Goal: Task Accomplishment & Management: Manage account settings

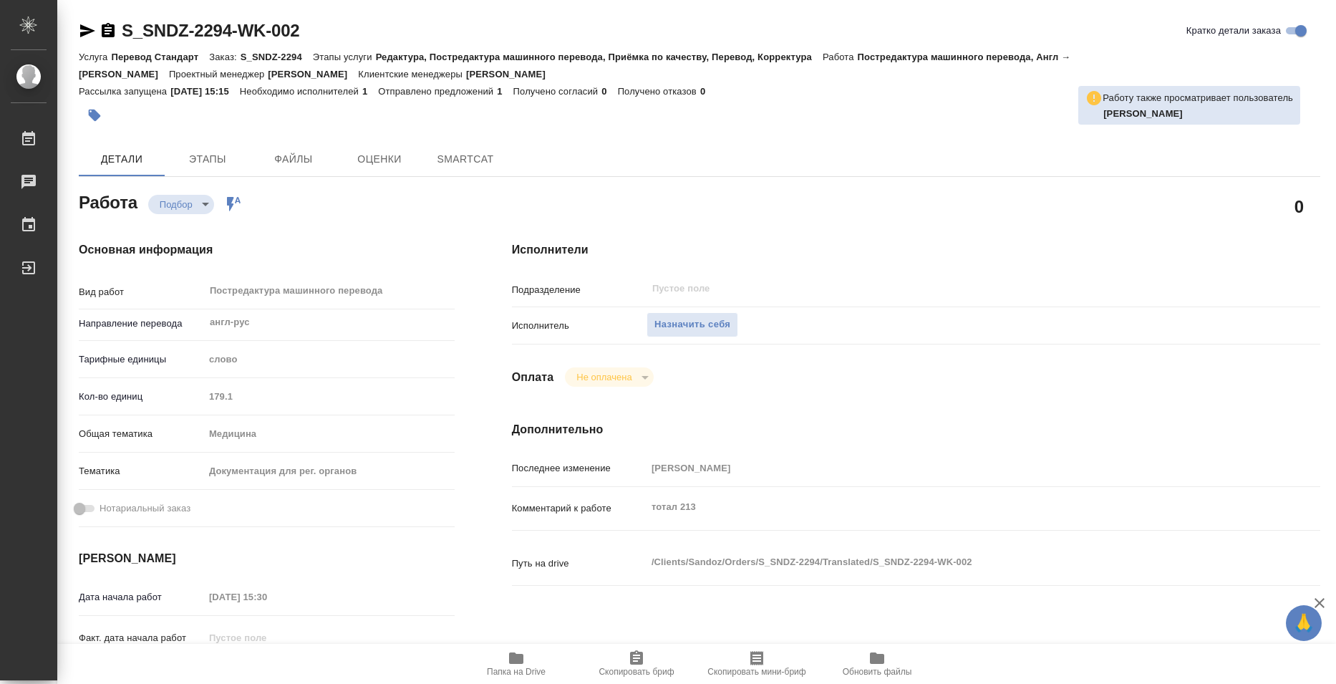
type textarea "x"
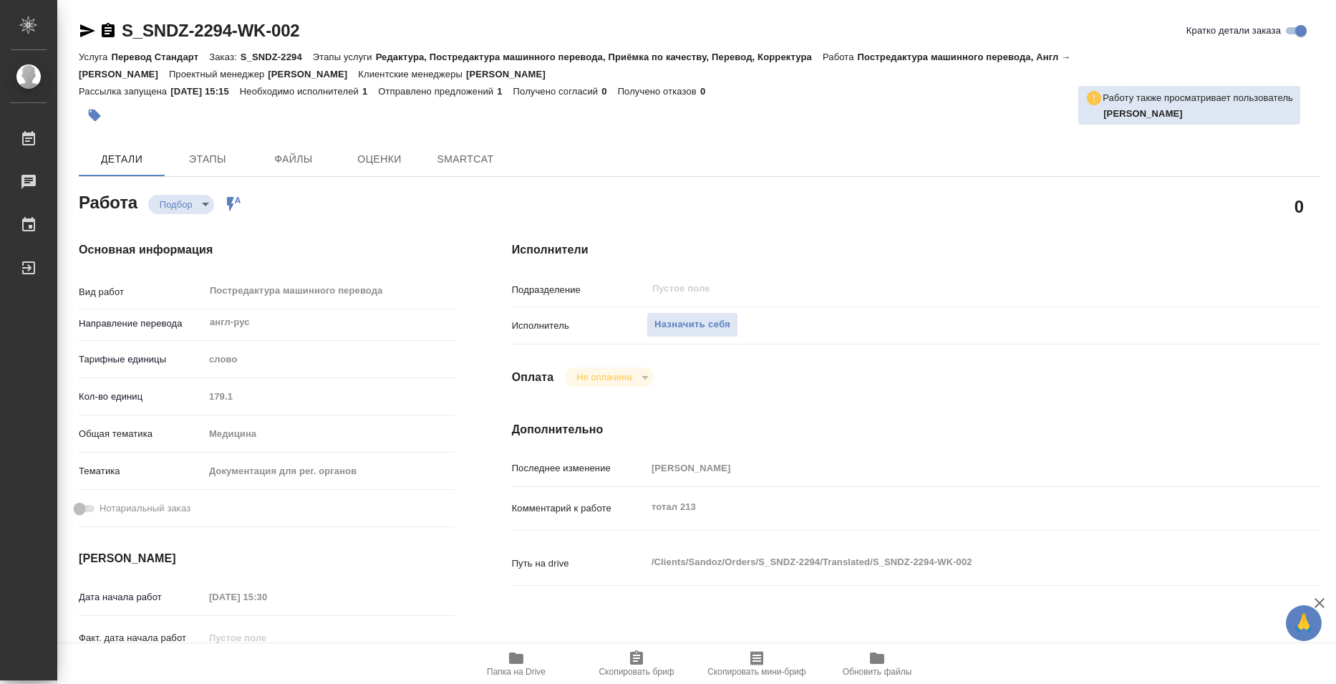
type textarea "x"
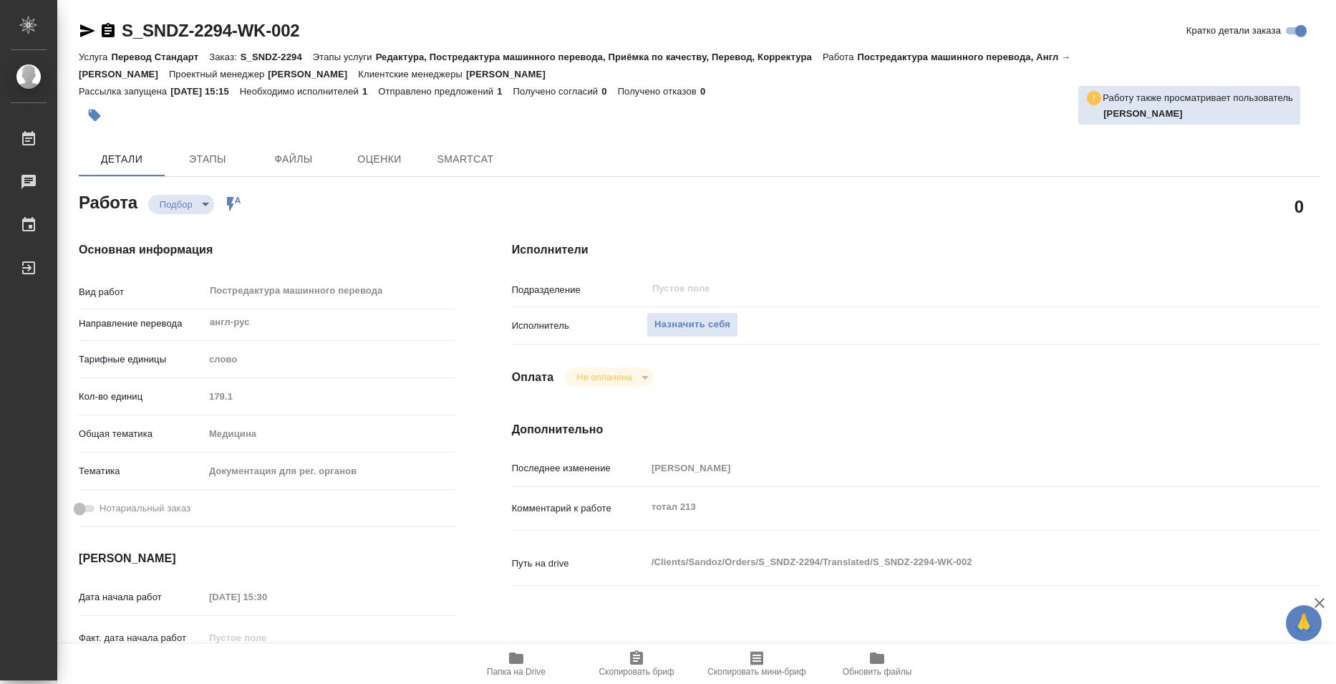
type textarea "x"
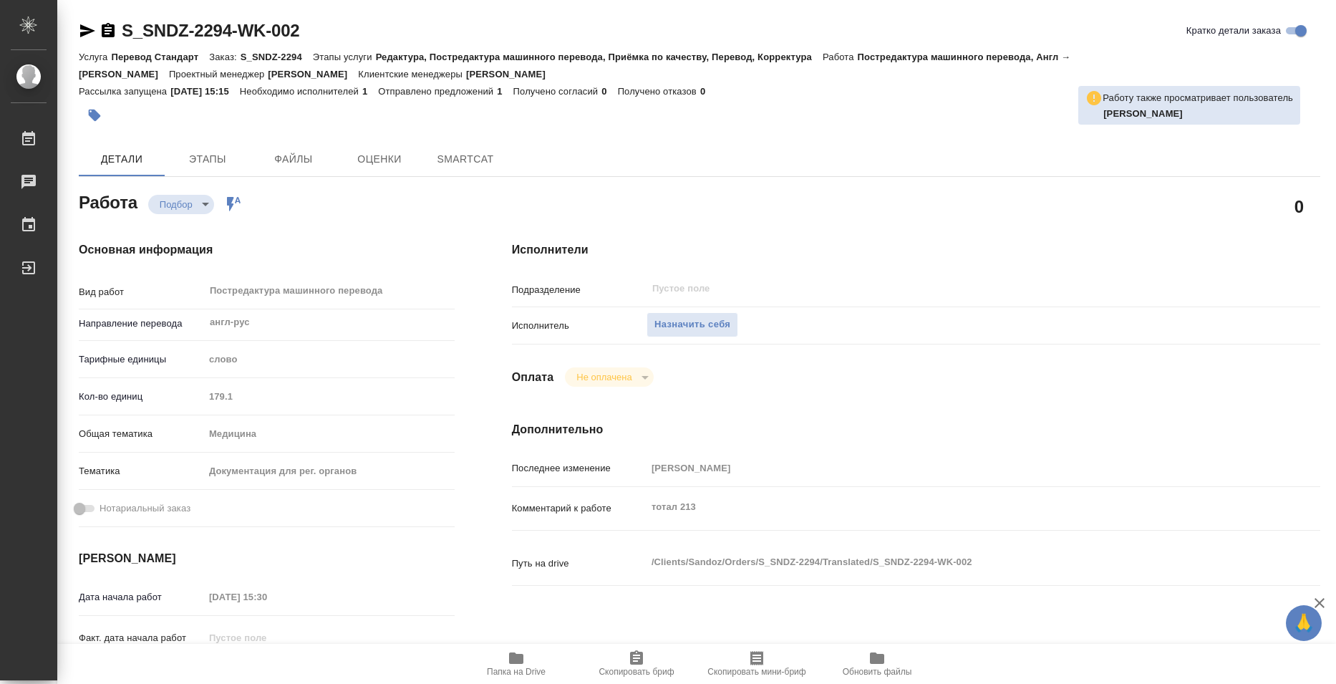
type textarea "x"
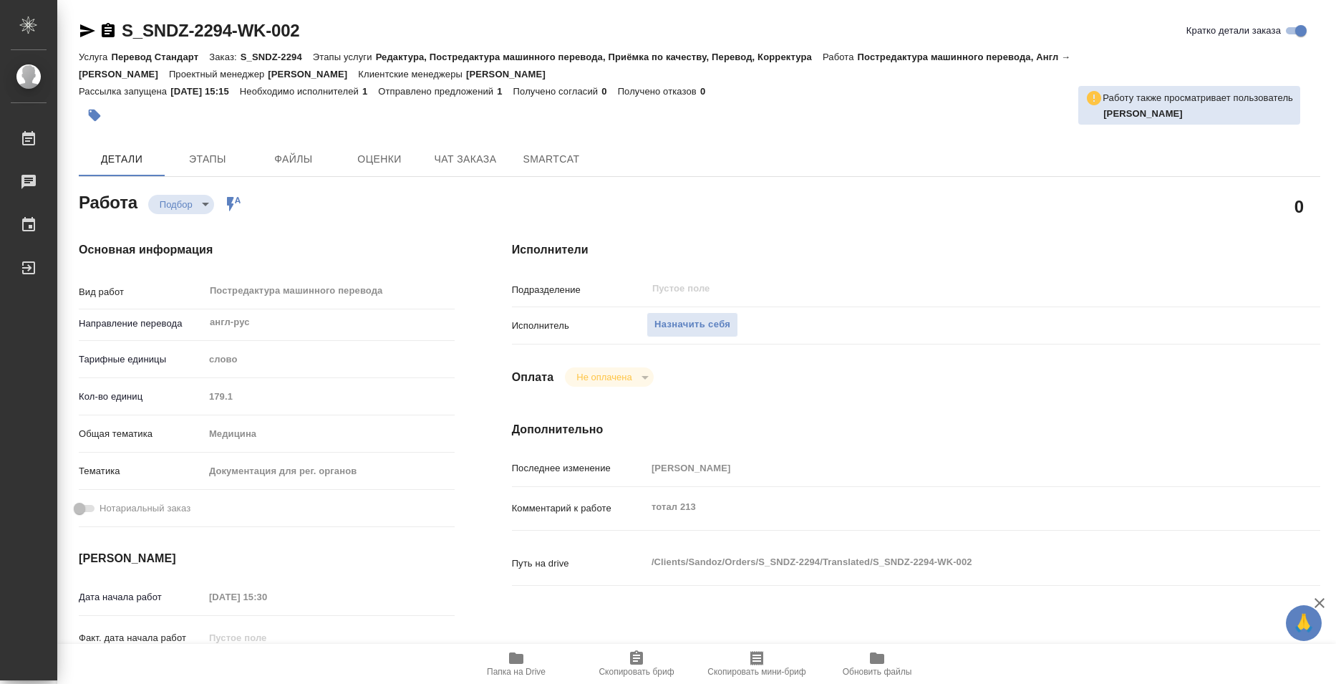
type textarea "x"
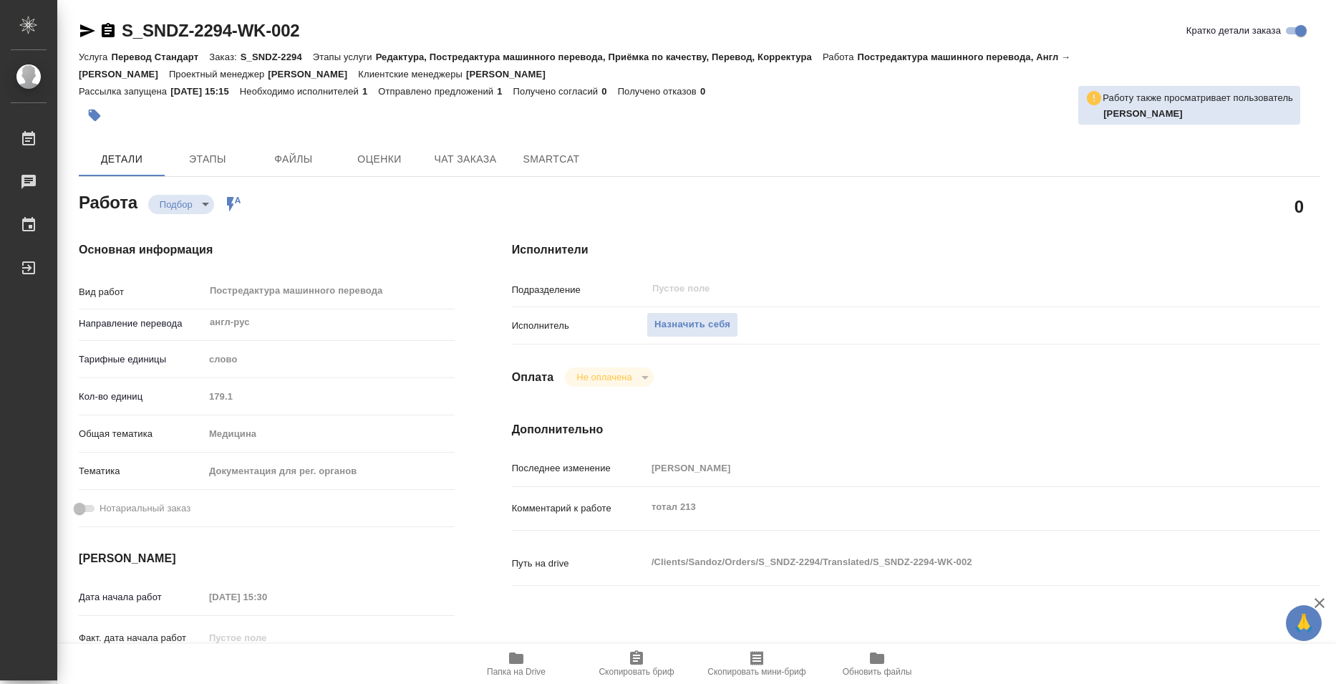
type textarea "x"
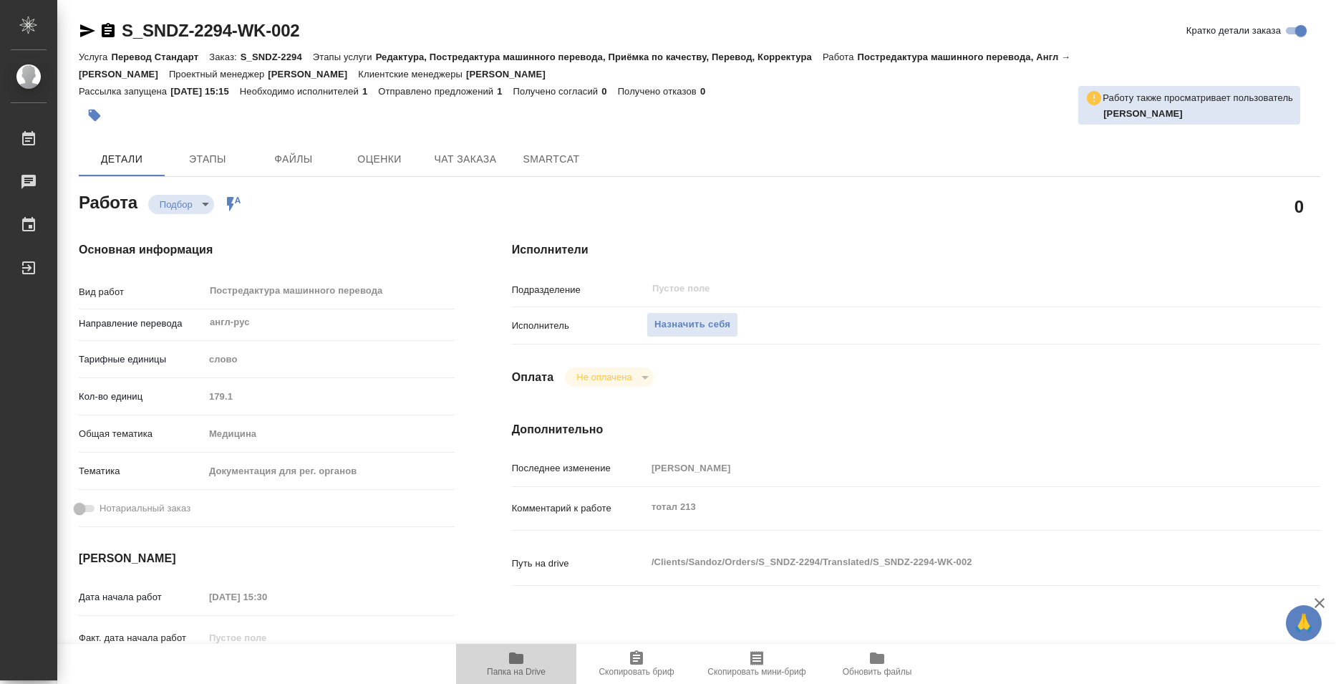
click at [525, 677] on button "Папка на Drive" at bounding box center [516, 663] width 120 height 40
click at [711, 318] on span "Назначить себя" at bounding box center [692, 324] width 76 height 16
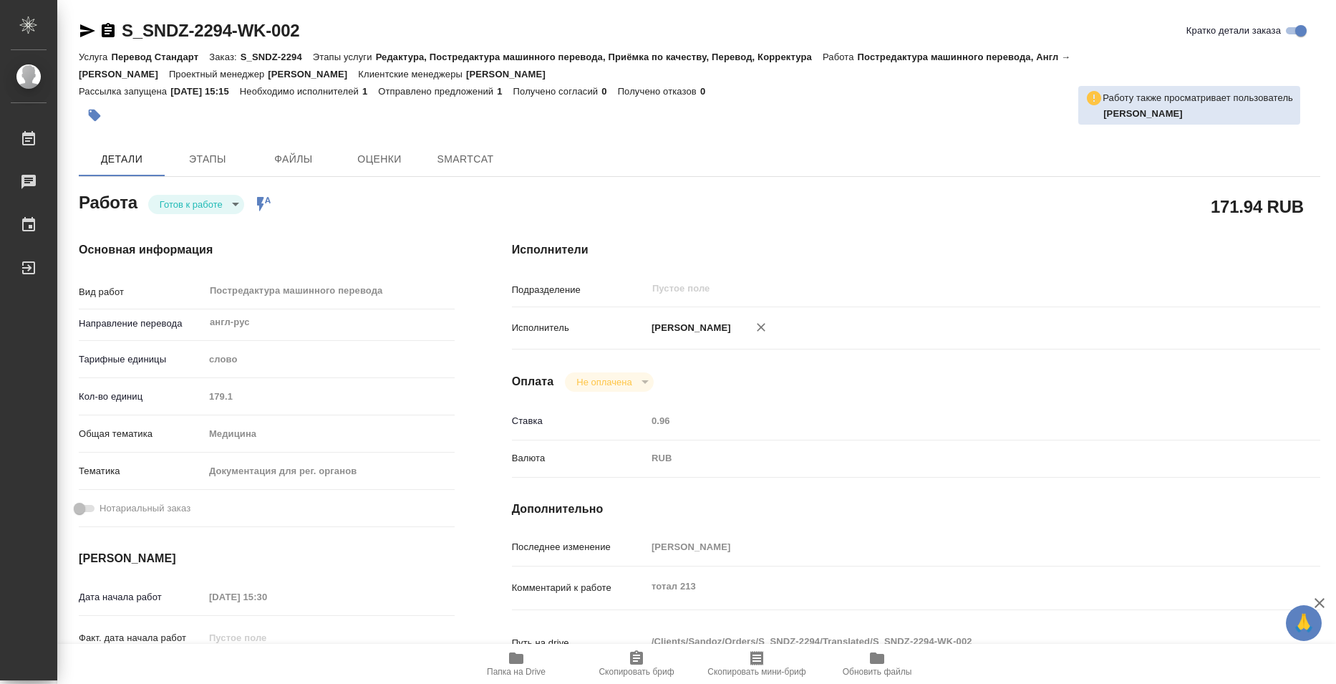
type textarea "x"
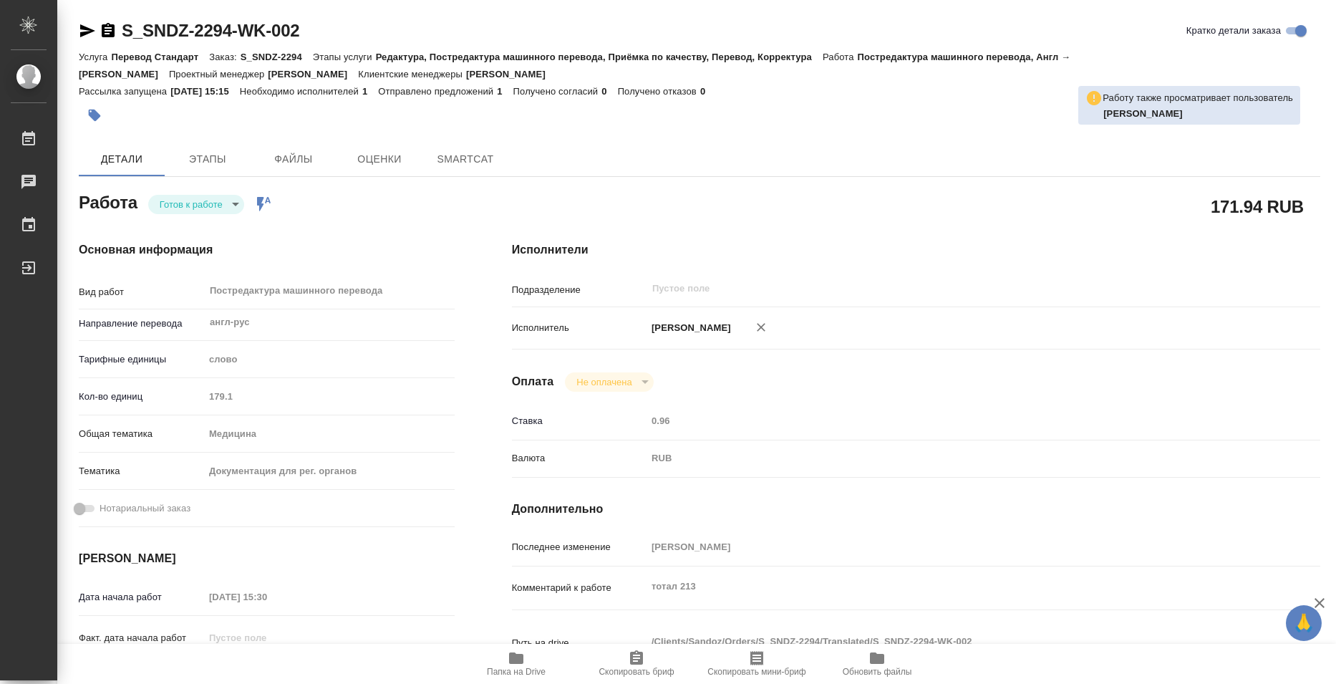
type textarea "x"
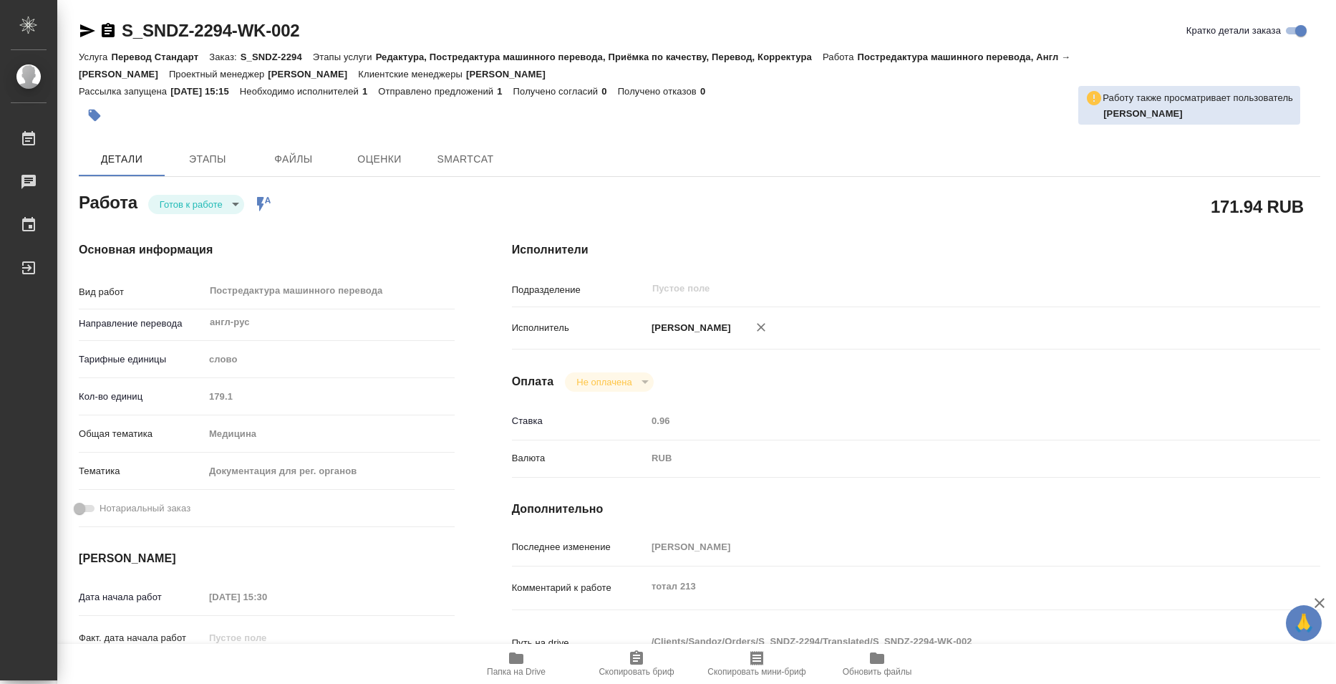
type textarea "x"
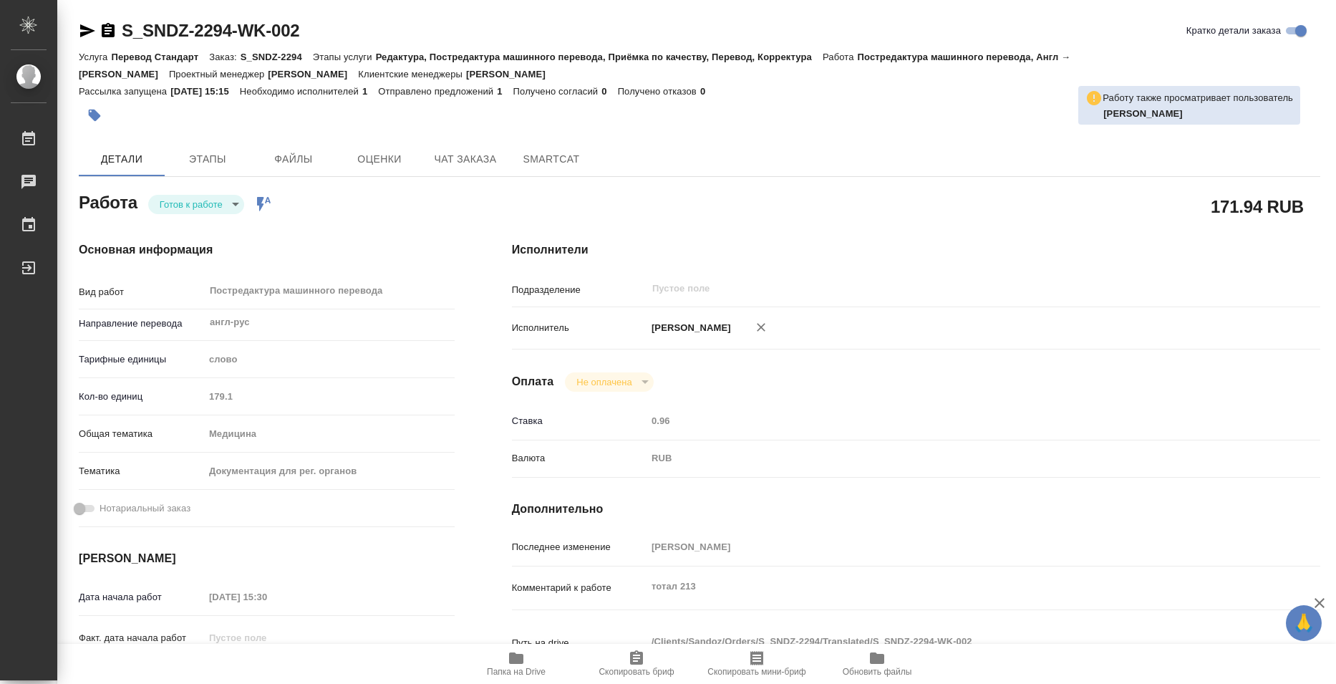
type textarea "x"
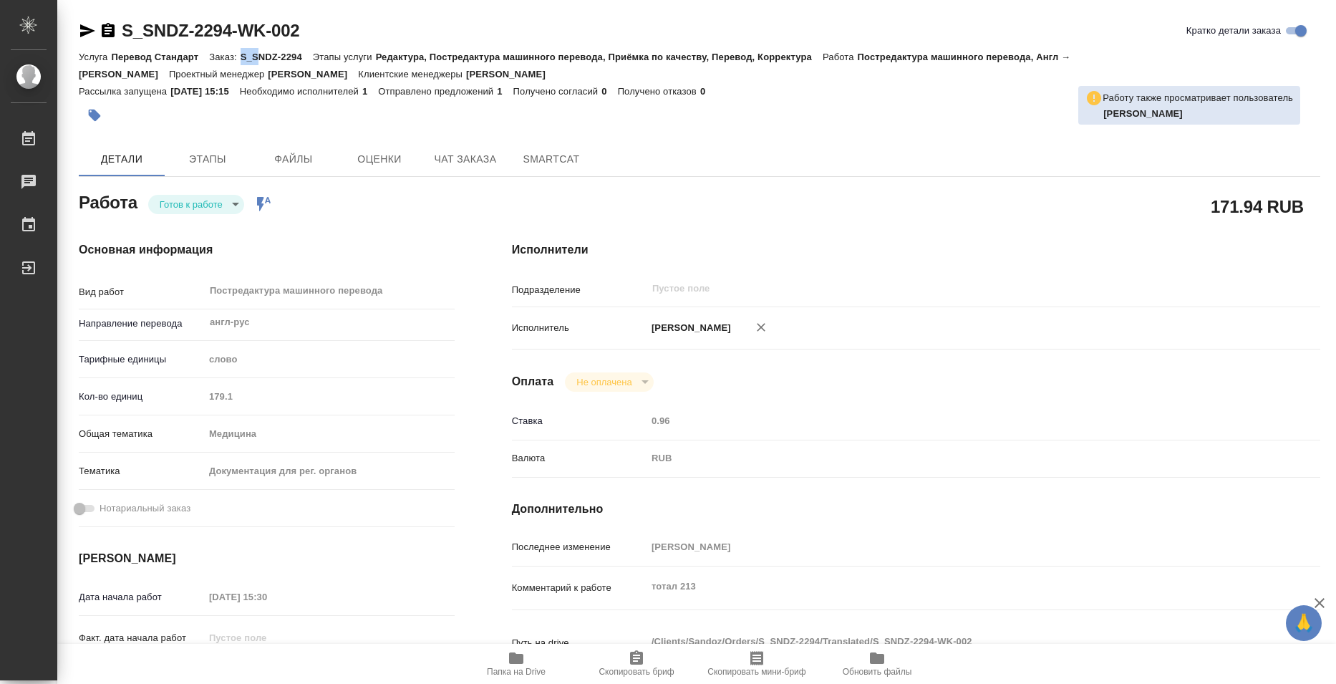
type textarea "x"
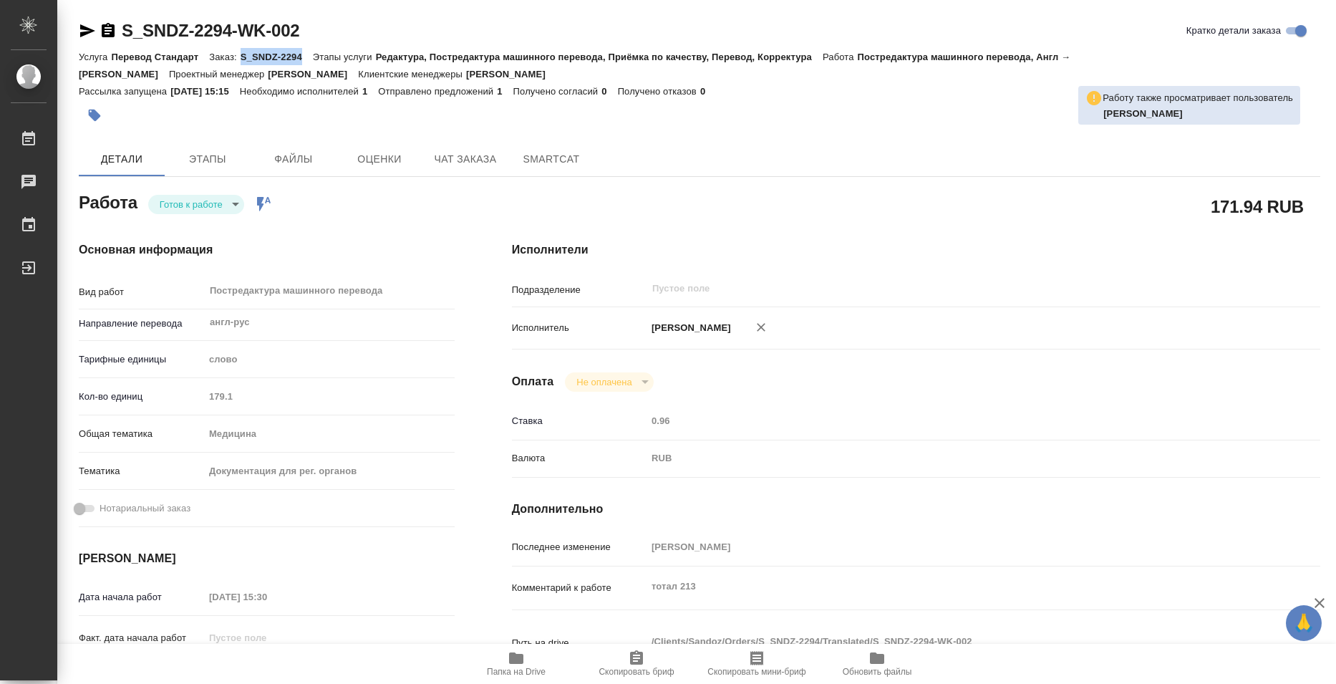
drag, startPoint x: 242, startPoint y: 52, endPoint x: 300, endPoint y: 52, distance: 58.0
click at [300, 52] on p "S_SNDZ-2294" at bounding box center [276, 57] width 72 height 11
copy p "S_SNDZ-2294"
click at [910, 109] on div at bounding box center [699, 114] width 1241 height 31
